Goal: Task Accomplishment & Management: Manage account settings

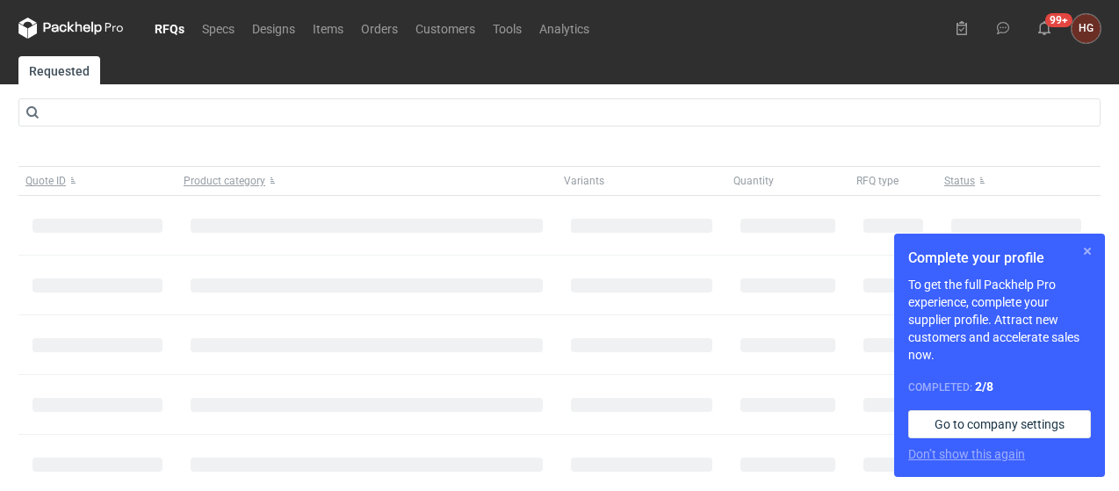
drag, startPoint x: 1087, startPoint y: 248, endPoint x: 1078, endPoint y: 253, distance: 9.8
click at [1087, 248] on button "button" at bounding box center [1086, 251] width 21 height 21
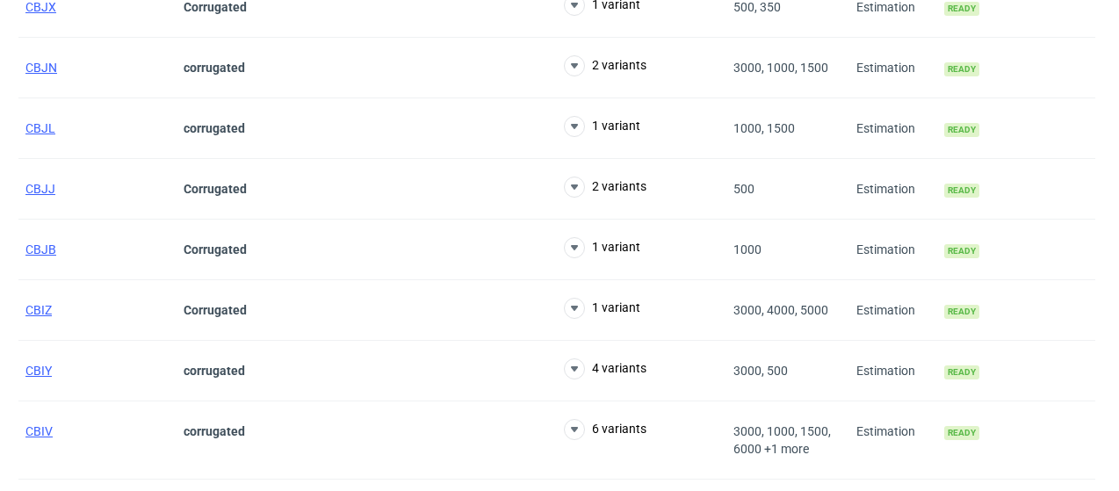
scroll to position [3466, 0]
